Goal: Task Accomplishment & Management: Complete application form

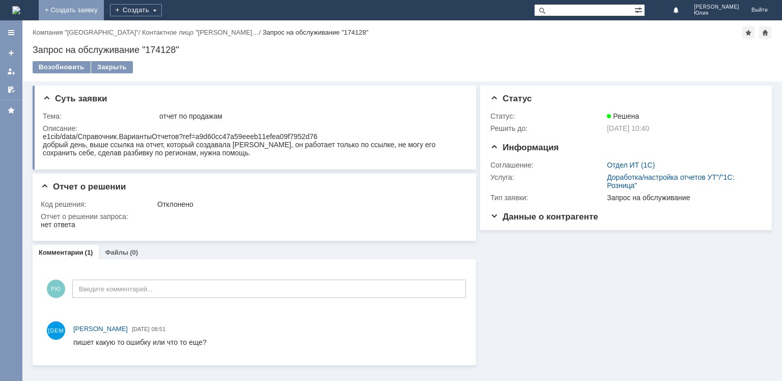
click at [104, 12] on link "+ Создать заявку" at bounding box center [71, 10] width 65 height 20
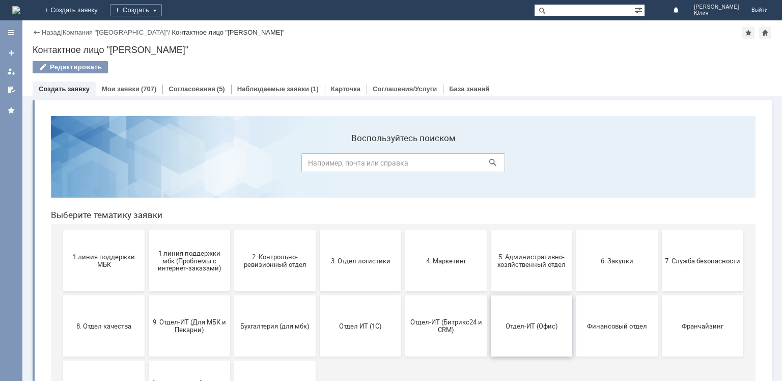
drag, startPoint x: 515, startPoint y: 317, endPoint x: 558, endPoint y: 424, distance: 115.9
click at [515, 317] on button "Отдел-ИТ (Офис)" at bounding box center [532, 325] width 82 height 61
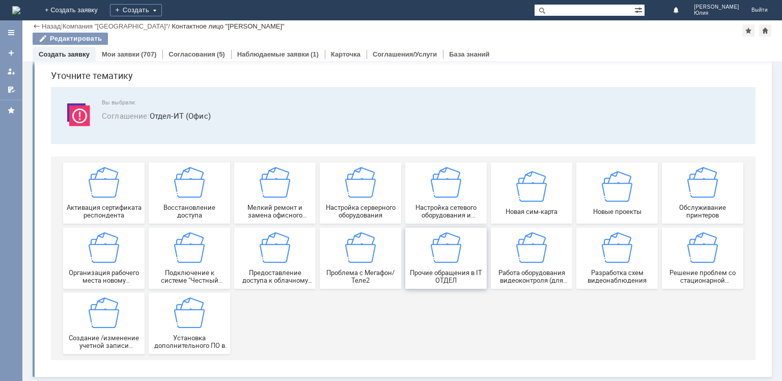
scroll to position [35, 0]
click at [454, 253] on img at bounding box center [446, 247] width 31 height 31
click at [104, 7] on link "+ Создать заявку" at bounding box center [71, 10] width 65 height 20
click at [124, 51] on link "Мои заявки" at bounding box center [121, 54] width 38 height 8
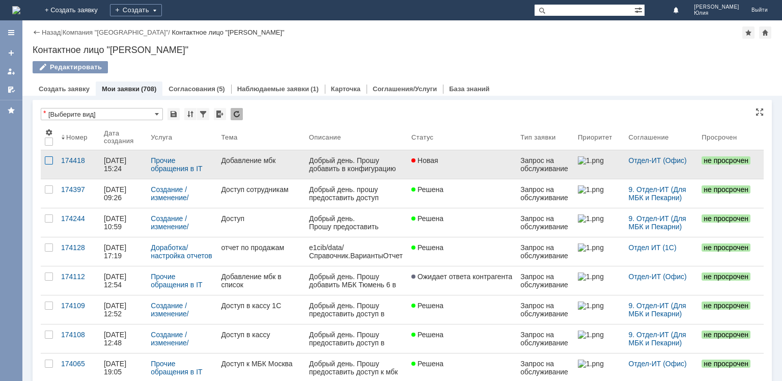
click at [48, 159] on div at bounding box center [49, 160] width 8 height 8
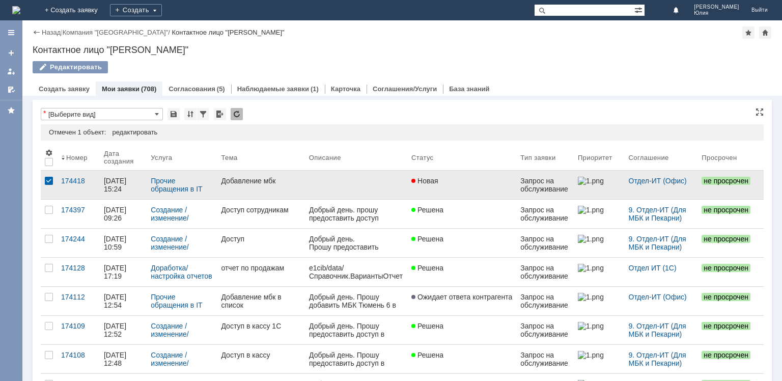
click at [247, 183] on div "Добавление мбк" at bounding box center [260, 181] width 79 height 8
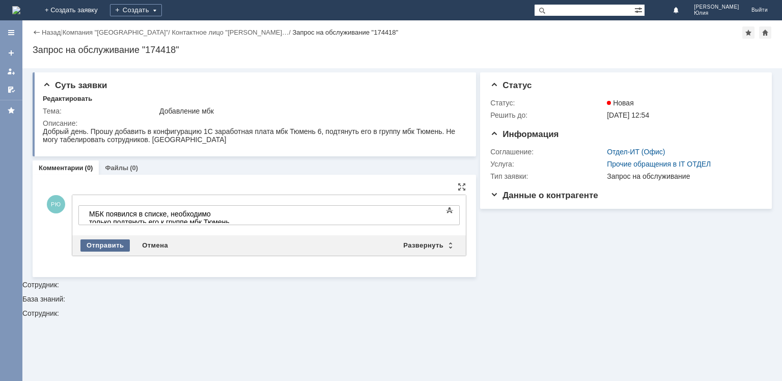
click at [98, 242] on div "Отправить" at bounding box center [104, 245] width 49 height 12
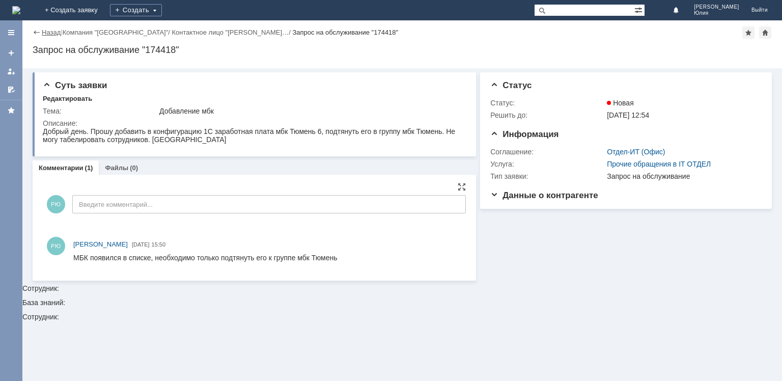
click at [54, 29] on link "Назад" at bounding box center [51, 33] width 19 height 8
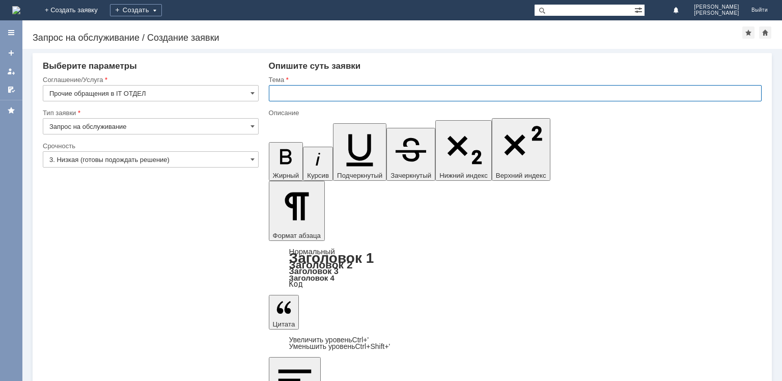
click at [291, 95] on input "text" at bounding box center [515, 93] width 493 height 16
type input "Добавление мбк"
